Goal: Transaction & Acquisition: Obtain resource

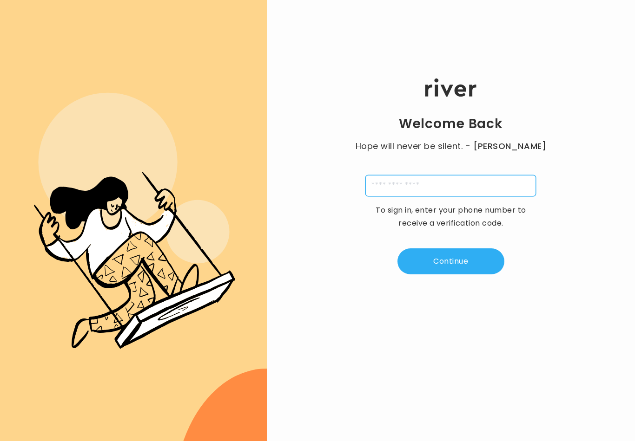
click at [489, 189] on input "tel" at bounding box center [450, 185] width 171 height 21
type input "**********"
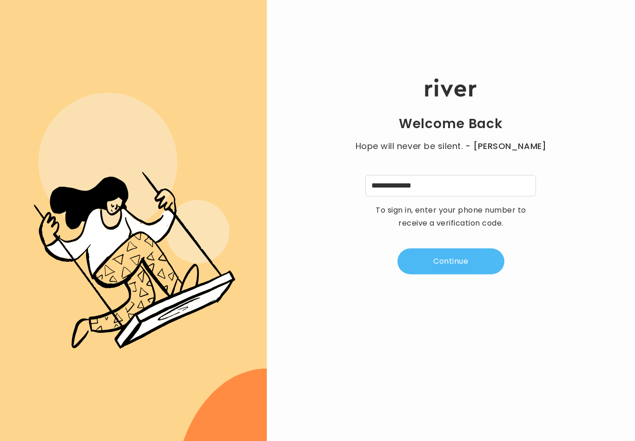
click at [450, 265] on button "Continue" at bounding box center [450, 262] width 107 height 26
type input "*"
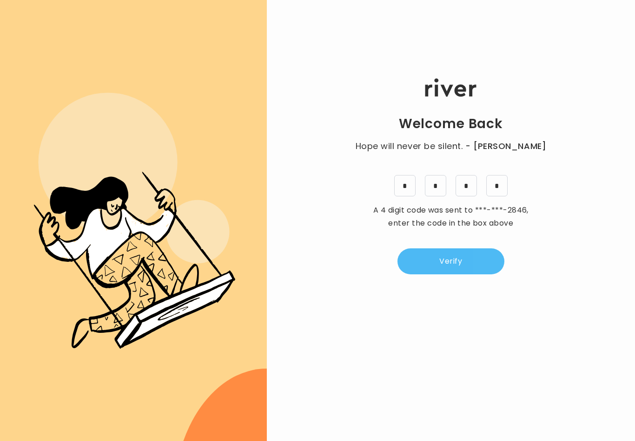
click at [460, 269] on button "Verify" at bounding box center [450, 262] width 107 height 26
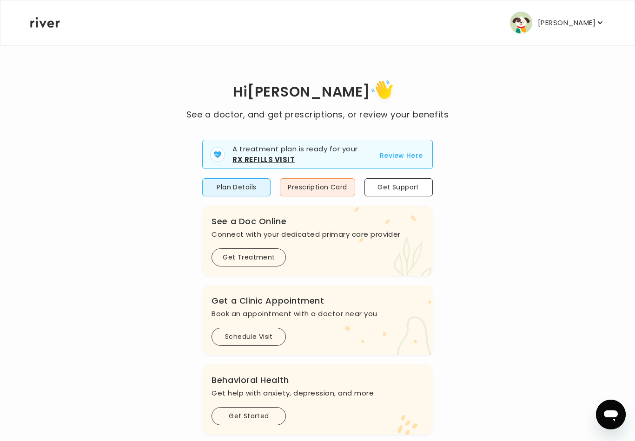
click at [405, 159] on button "Review Here" at bounding box center [401, 155] width 43 height 11
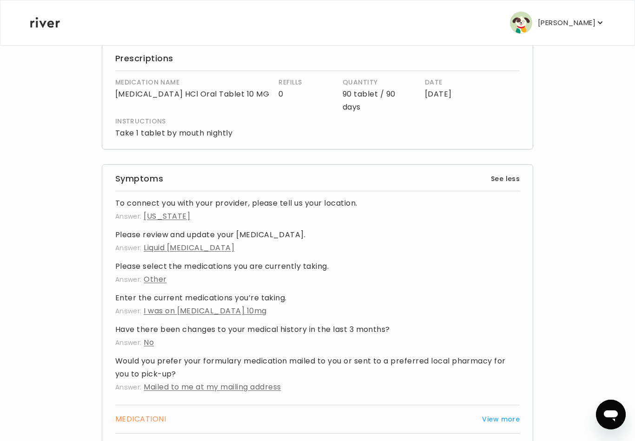
scroll to position [287, 0]
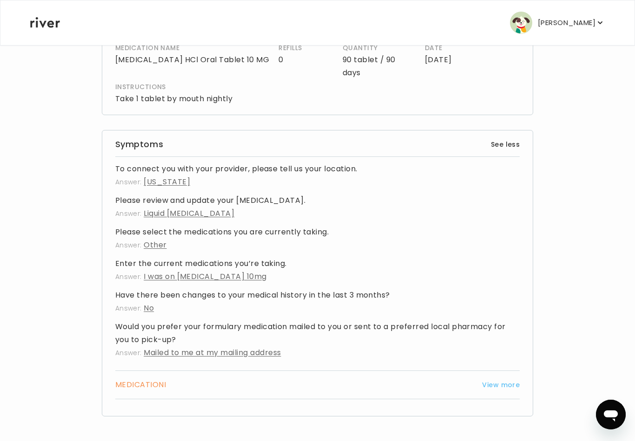
click at [507, 391] on button "View more" at bounding box center [501, 385] width 38 height 11
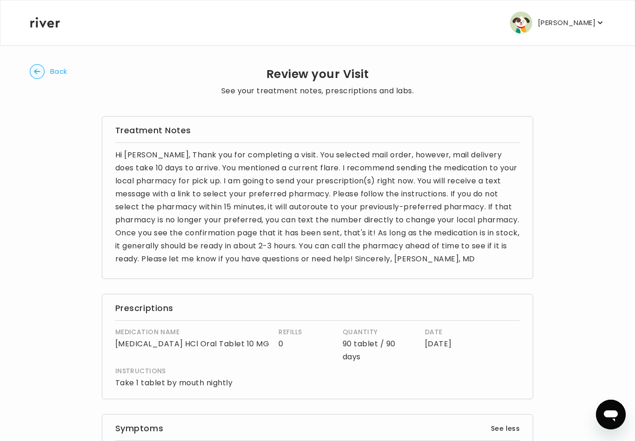
scroll to position [0, 0]
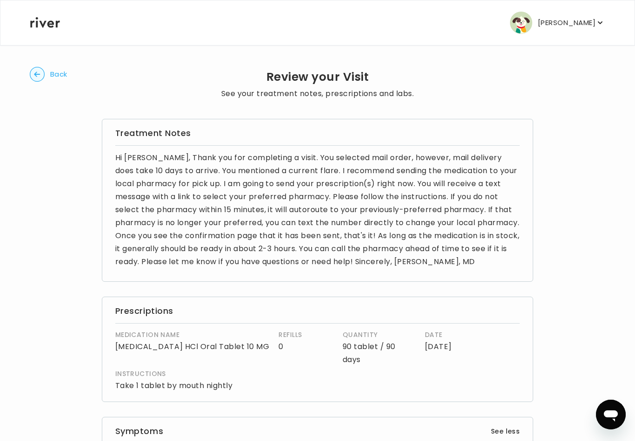
click at [44, 67] on icon "button" at bounding box center [37, 74] width 15 height 15
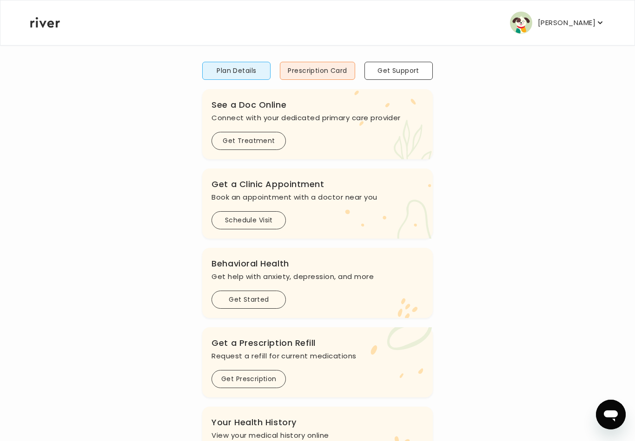
scroll to position [121, 0]
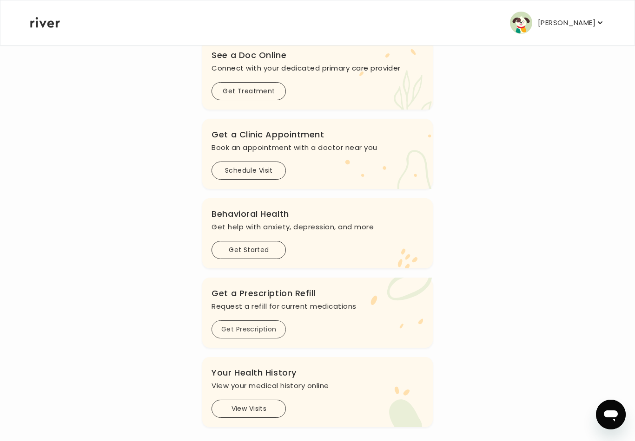
click at [258, 335] on button "Get Prescription" at bounding box center [248, 330] width 74 height 18
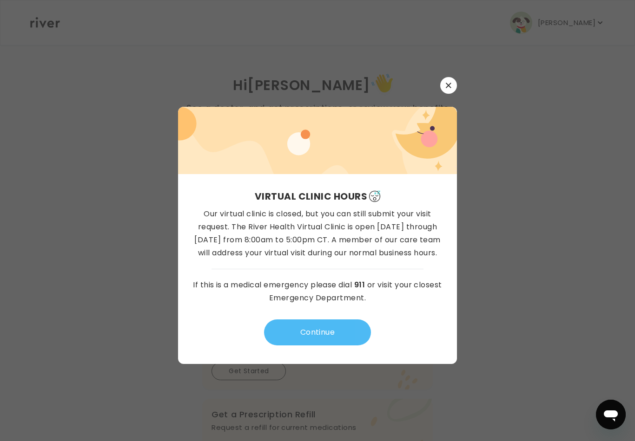
click at [339, 342] on button "Continue" at bounding box center [317, 333] width 107 height 26
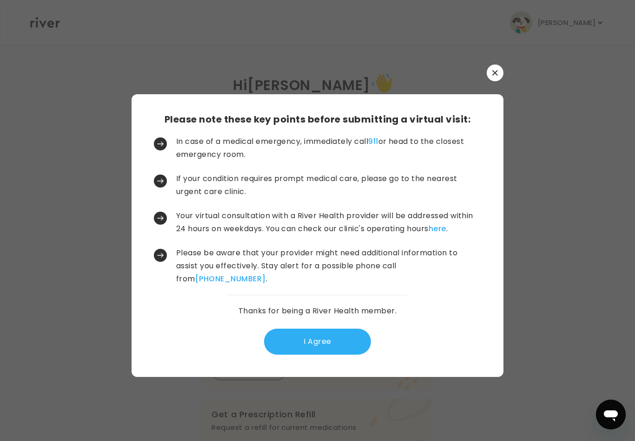
click at [339, 349] on button "I Agree" at bounding box center [317, 342] width 107 height 26
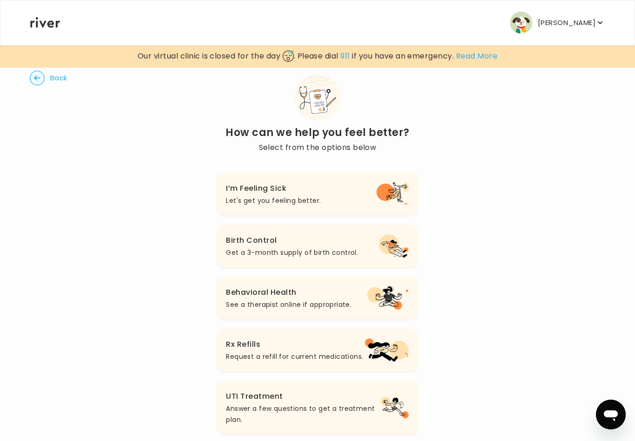
click at [319, 358] on p "Request a refill for current medications." at bounding box center [294, 356] width 137 height 11
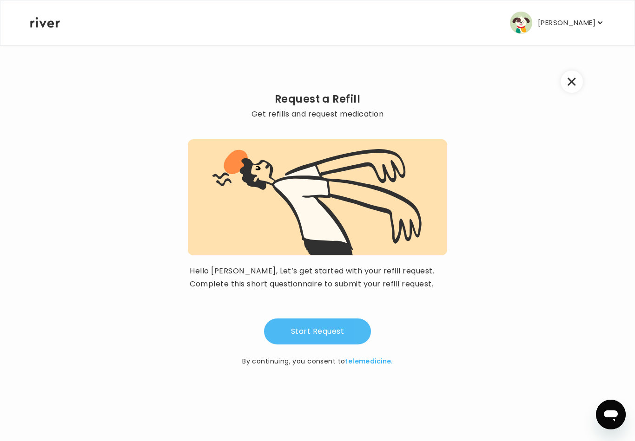
click at [338, 335] on button "Start Request" at bounding box center [317, 332] width 107 height 26
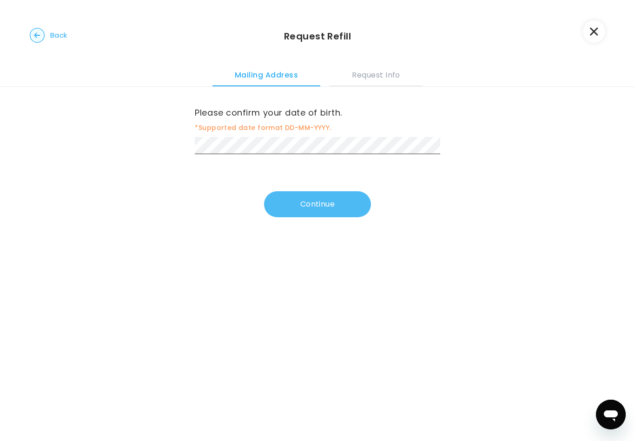
click at [329, 217] on button "Continue" at bounding box center [317, 204] width 107 height 26
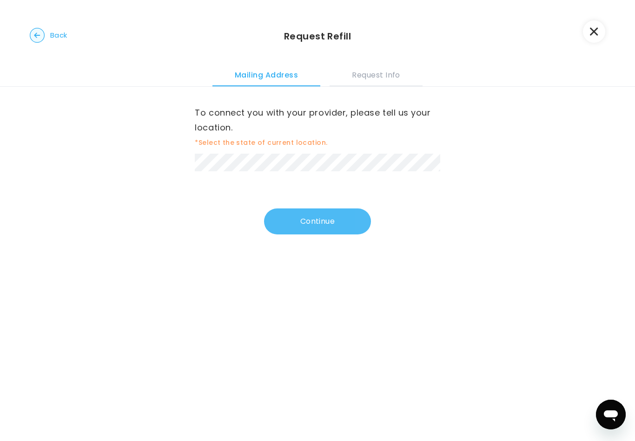
click at [345, 223] on button "Continue" at bounding box center [317, 222] width 107 height 26
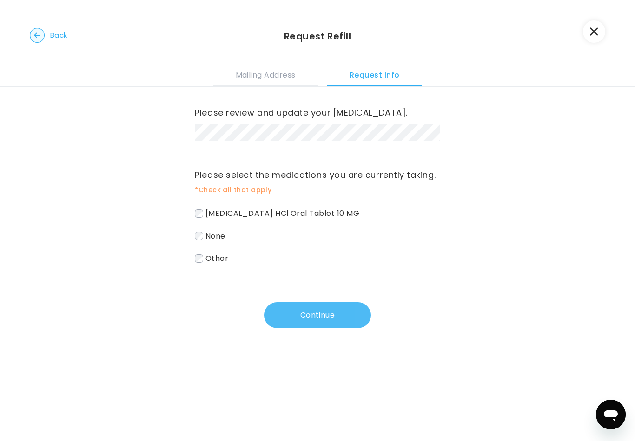
click at [333, 318] on button "Continue" at bounding box center [317, 315] width 107 height 26
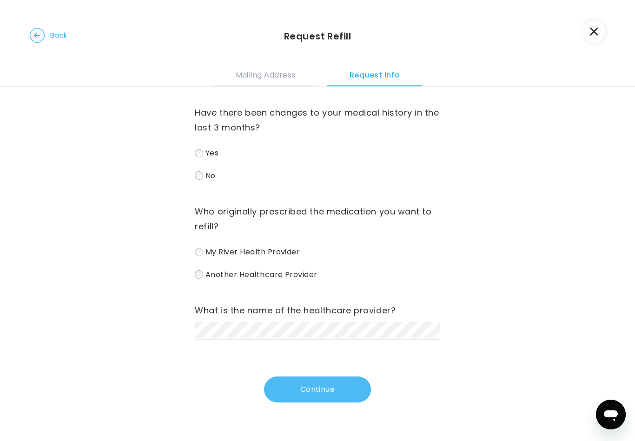
click at [328, 383] on button "Continue" at bounding box center [317, 390] width 107 height 26
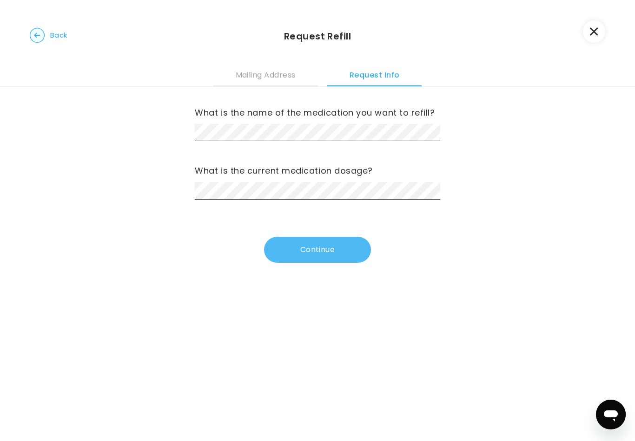
click at [328, 253] on button "Continue" at bounding box center [317, 250] width 107 height 26
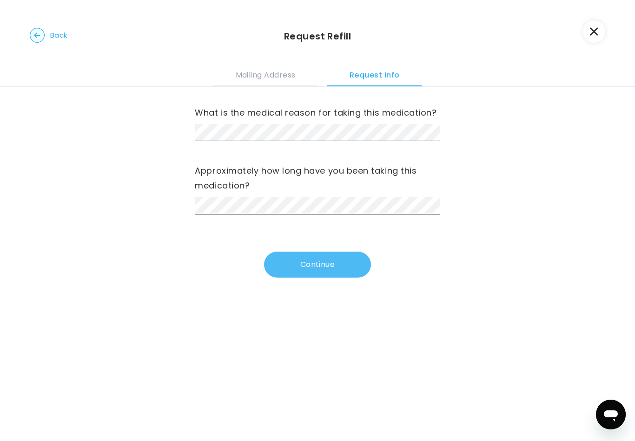
click at [328, 264] on button "Continue" at bounding box center [317, 265] width 107 height 26
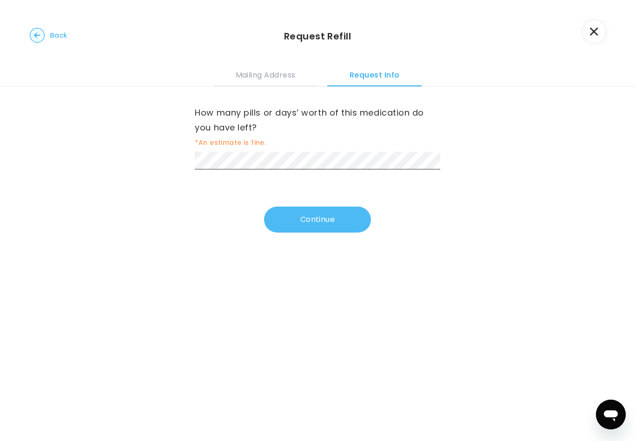
click at [325, 223] on button "Continue" at bounding box center [317, 220] width 107 height 26
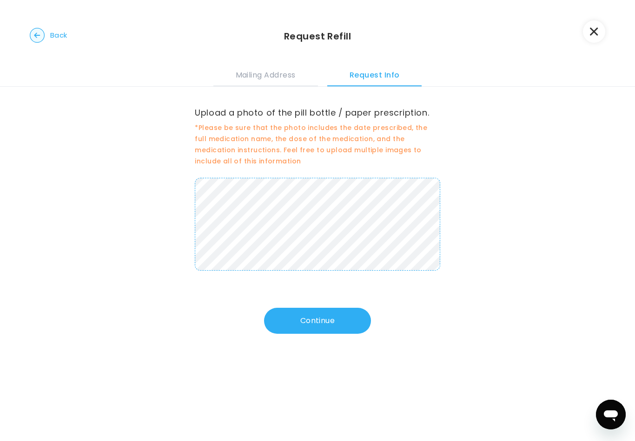
click at [595, 27] on icon "button" at bounding box center [594, 31] width 8 height 8
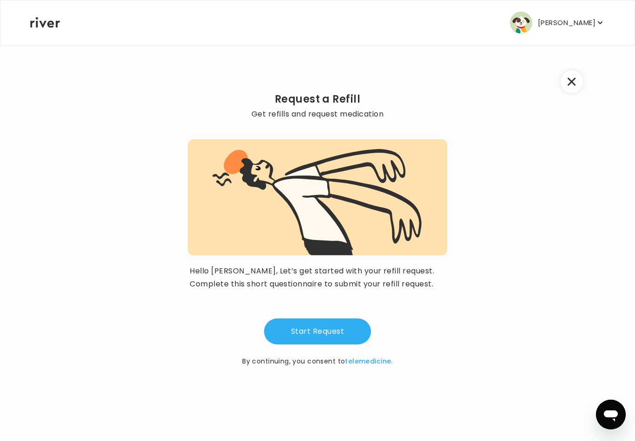
click at [573, 84] on icon "button" at bounding box center [571, 82] width 8 height 8
click at [570, 83] on icon "button" at bounding box center [571, 82] width 8 height 8
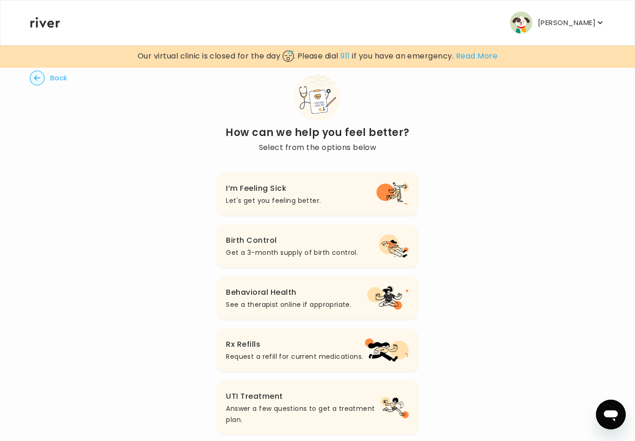
click at [44, 80] on circle "button" at bounding box center [37, 78] width 14 height 14
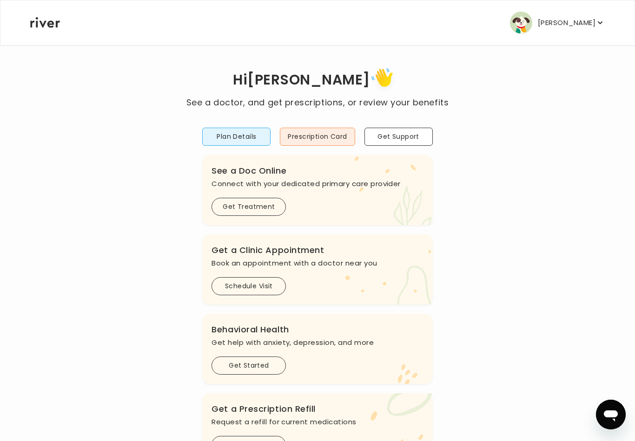
scroll to position [5, 0]
click at [602, 26] on icon "button" at bounding box center [599, 22] width 9 height 9
